Goal: Information Seeking & Learning: Learn about a topic

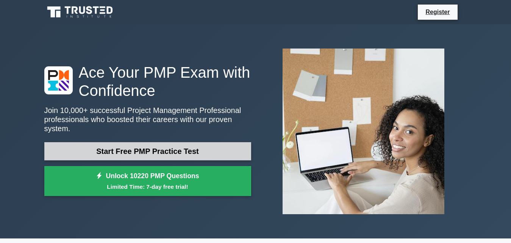
click at [148, 144] on link "Start Free PMP Practice Test" at bounding box center [147, 151] width 207 height 18
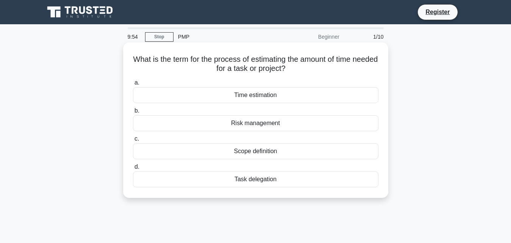
click at [279, 98] on div "Time estimation" at bounding box center [255, 95] width 245 height 16
click at [133, 85] on input "a. Time estimation" at bounding box center [133, 82] width 0 height 5
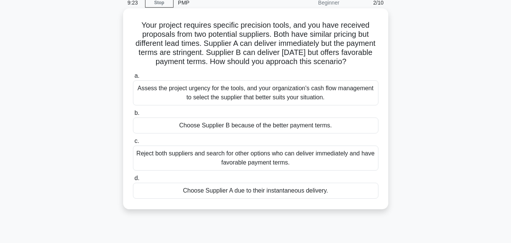
scroll to position [34, 0]
click at [271, 105] on div "Assess the project urgency for the tools, and your organization's cash flow man…" at bounding box center [255, 93] width 245 height 25
click at [133, 79] on input "a. Assess the project urgency for the tools, and your organization's cash flow …" at bounding box center [133, 76] width 0 height 5
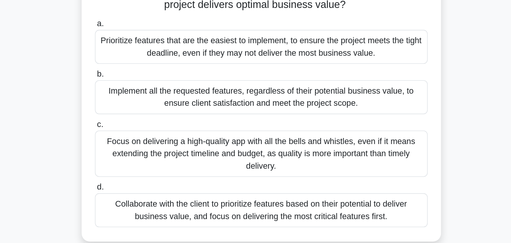
scroll to position [39, 0]
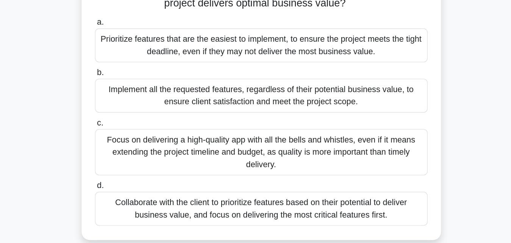
click at [287, 216] on div "Collaborate with the client to prioritize features based on their potential to …" at bounding box center [255, 217] width 245 height 25
click at [133, 203] on input "d. Collaborate with the client to prioritize features based on their potential …" at bounding box center [133, 200] width 0 height 5
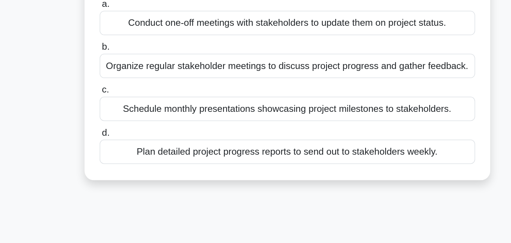
scroll to position [6, 0]
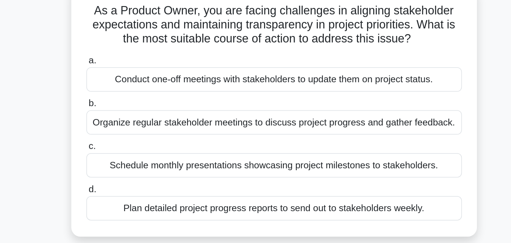
click at [264, 128] on div "Organize regular stakeholder meetings to discuss project progress and gather fe…" at bounding box center [255, 127] width 245 height 16
click at [133, 117] on input "b. Organize regular stakeholder meetings to discuss project progress and gather…" at bounding box center [133, 114] width 0 height 5
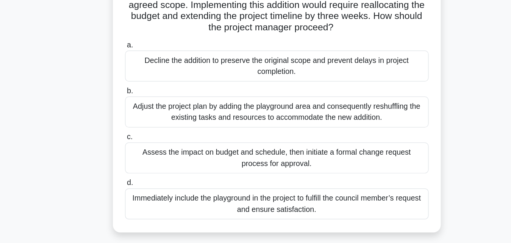
scroll to position [39, 0]
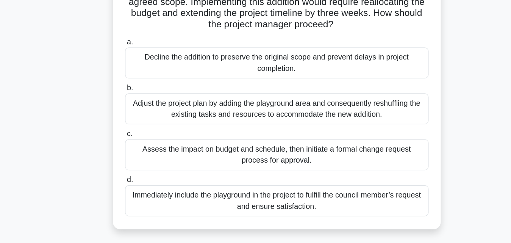
click at [253, 173] on div "Assess the impact on budget and schedule, then initiate a formal change request…" at bounding box center [255, 171] width 245 height 25
click at [133, 157] on input "c. Assess the impact on budget and schedule, then initiate a formal change requ…" at bounding box center [133, 154] width 0 height 5
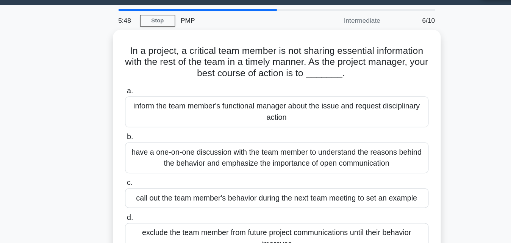
scroll to position [0, 0]
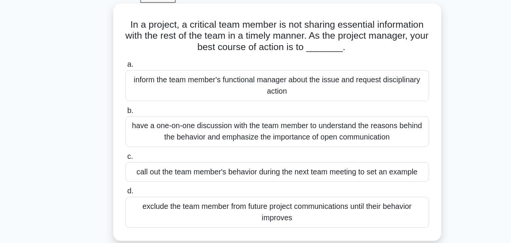
click at [244, 146] on div "have a one-on-one discussion with the team member to understand the reasons beh…" at bounding box center [255, 145] width 245 height 25
click at [133, 131] on input "b. have a one-on-one discussion with the team member to understand the reasons …" at bounding box center [133, 129] width 0 height 5
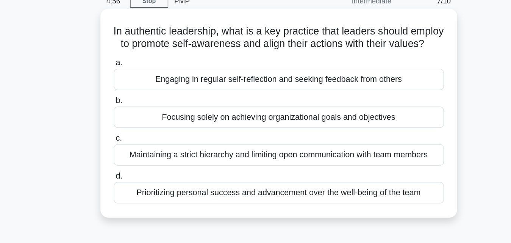
click at [246, 102] on div "Engaging in regular self-reflection and seeking feedback from others" at bounding box center [255, 95] width 245 height 16
click at [133, 85] on input "a. Engaging in regular self-reflection and seeking feedback from others" at bounding box center [133, 82] width 0 height 5
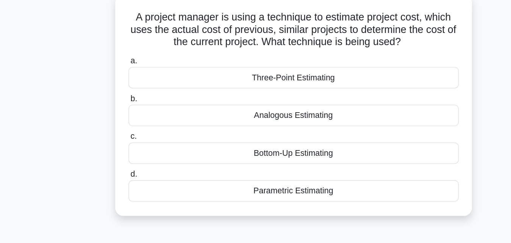
click at [252, 131] on div "Analogous Estimating" at bounding box center [255, 132] width 245 height 16
click at [133, 122] on input "b. Analogous Estimating" at bounding box center [133, 119] width 0 height 5
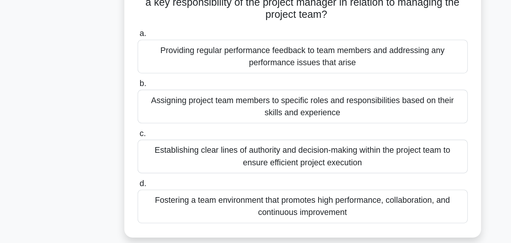
scroll to position [14, 0]
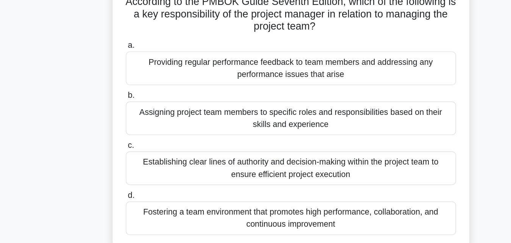
click at [254, 104] on div "Providing regular performance feedback to team members and addressing any perfo…" at bounding box center [255, 95] width 245 height 25
click at [133, 81] on input "a. Providing regular performance feedback to team members and addressing any pe…" at bounding box center [133, 78] width 0 height 5
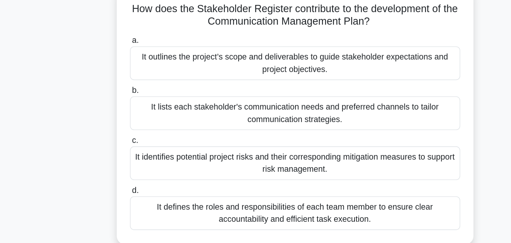
scroll to position [3, 0]
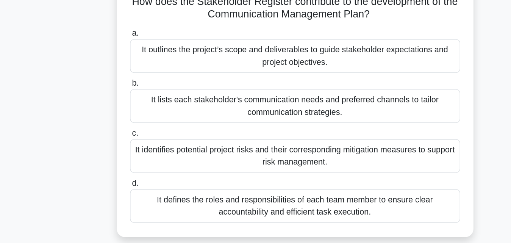
click at [253, 94] on div "It outlines the project’s scope and deliverables to guide stakeholder expectati…" at bounding box center [255, 96] width 245 height 25
click at [133, 83] on input "a. It outlines the project’s scope and deliverables to guide stakeholder expect…" at bounding box center [133, 80] width 0 height 5
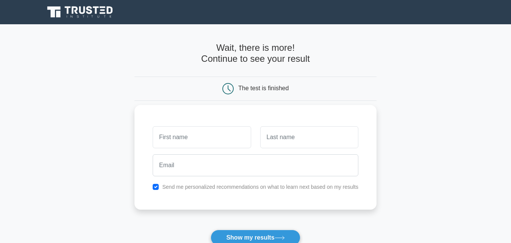
click at [215, 137] on input "text" at bounding box center [202, 137] width 98 height 22
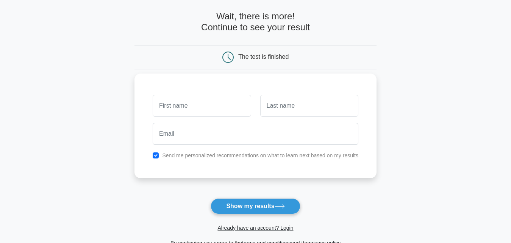
scroll to position [33, 0]
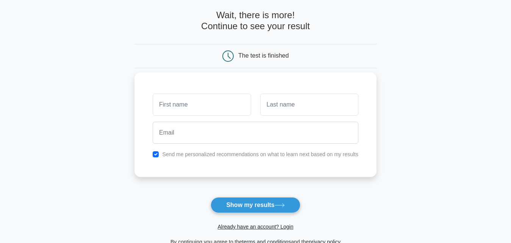
click at [158, 151] on div "Send me personalized recommendations on what to learn next based on my results" at bounding box center [255, 154] width 215 height 9
click at [154, 154] on input "checkbox" at bounding box center [156, 154] width 6 height 6
checkbox input "false"
click at [184, 103] on input "text" at bounding box center [202, 105] width 98 height 22
type input "Softy"
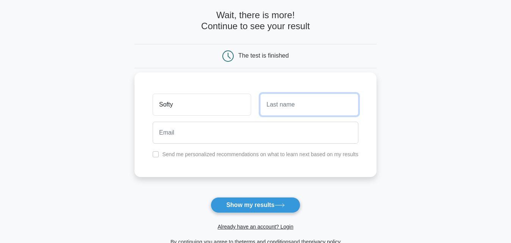
click at [280, 112] on input "text" at bounding box center [309, 105] width 98 height 22
type input "Mushy"
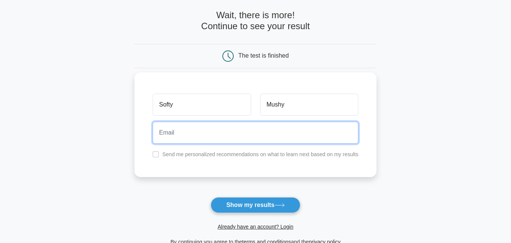
click at [278, 124] on input "email" at bounding box center [256, 133] width 206 height 22
type input "softy.mushy@gmail.com"
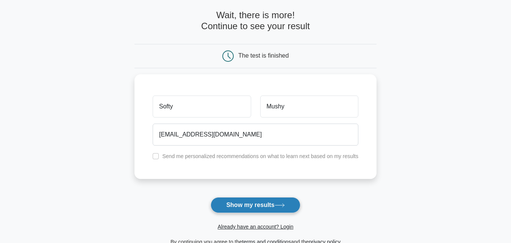
click at [269, 198] on button "Show my results" at bounding box center [255, 205] width 89 height 16
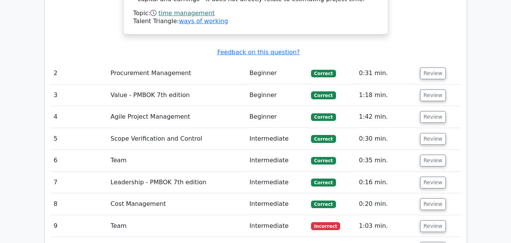
scroll to position [972, 0]
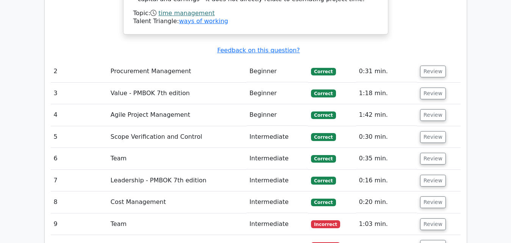
click at [323, 220] on span "Incorrect" at bounding box center [325, 224] width 29 height 8
click at [425, 240] on button "Review" at bounding box center [433, 246] width 26 height 12
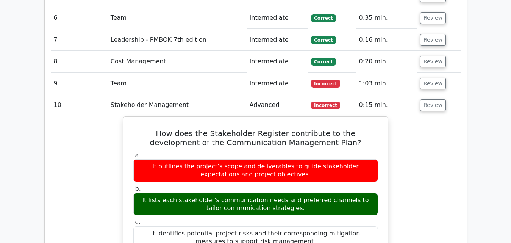
scroll to position [1109, 0]
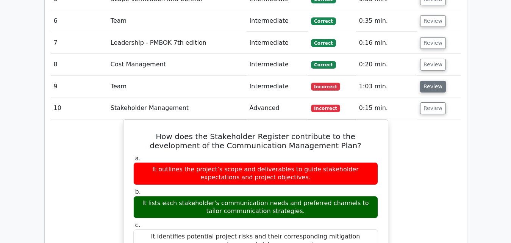
click at [436, 81] on button "Review" at bounding box center [433, 87] width 26 height 12
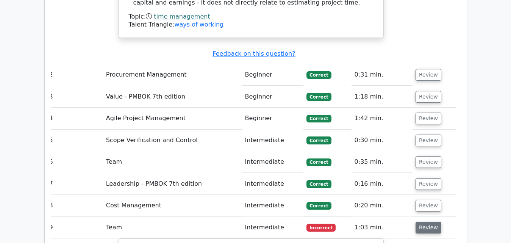
scroll to position [957, 0]
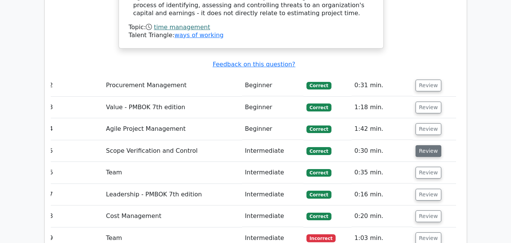
click at [425, 145] on button "Review" at bounding box center [428, 151] width 26 height 12
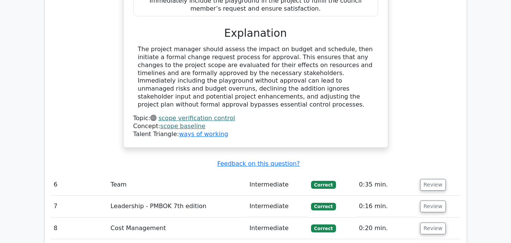
scroll to position [1323, 0]
click at [430, 200] on button "Review" at bounding box center [433, 206] width 26 height 12
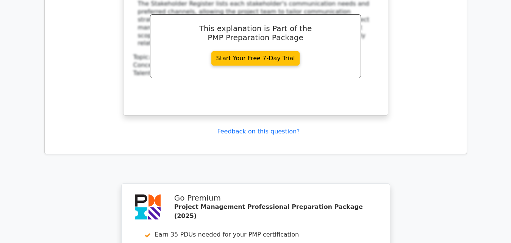
scroll to position [2560, 0]
